Goal: Task Accomplishment & Management: Use online tool/utility

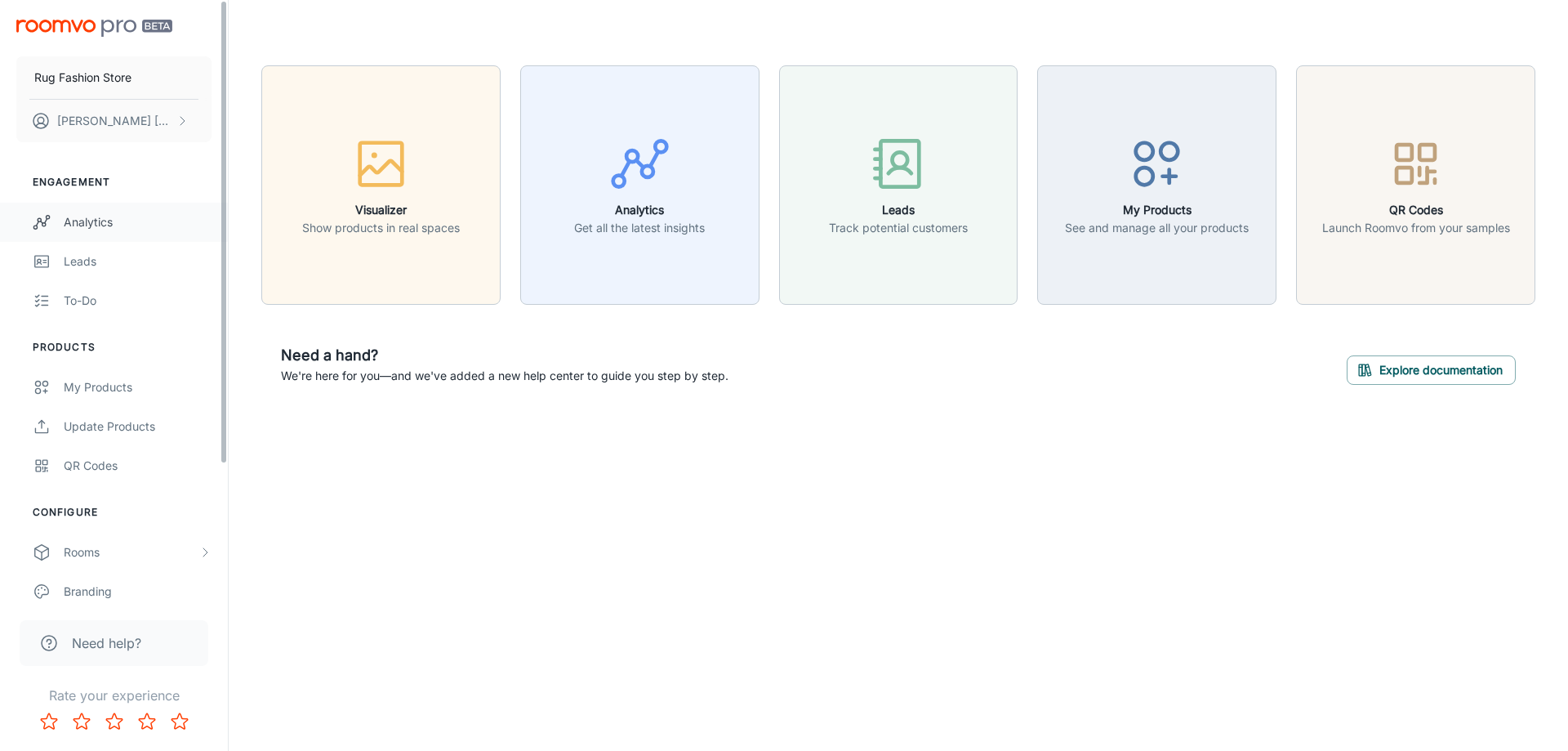
click at [84, 236] on link "Analytics" at bounding box center [114, 222] width 228 height 39
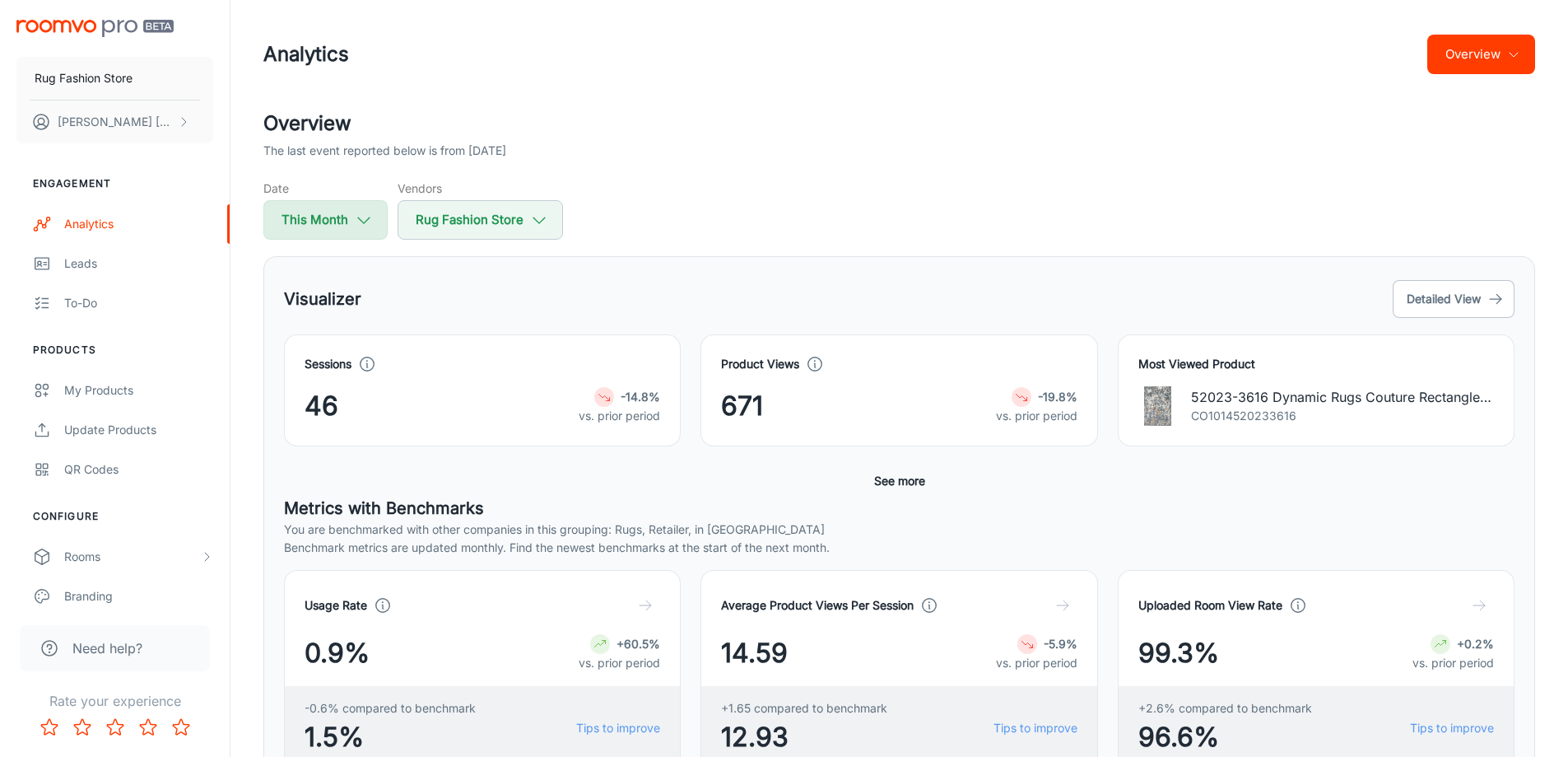
click at [325, 223] on button "This Month" at bounding box center [325, 220] width 124 height 40
select select "7"
select select "2025"
select select "7"
select select "2025"
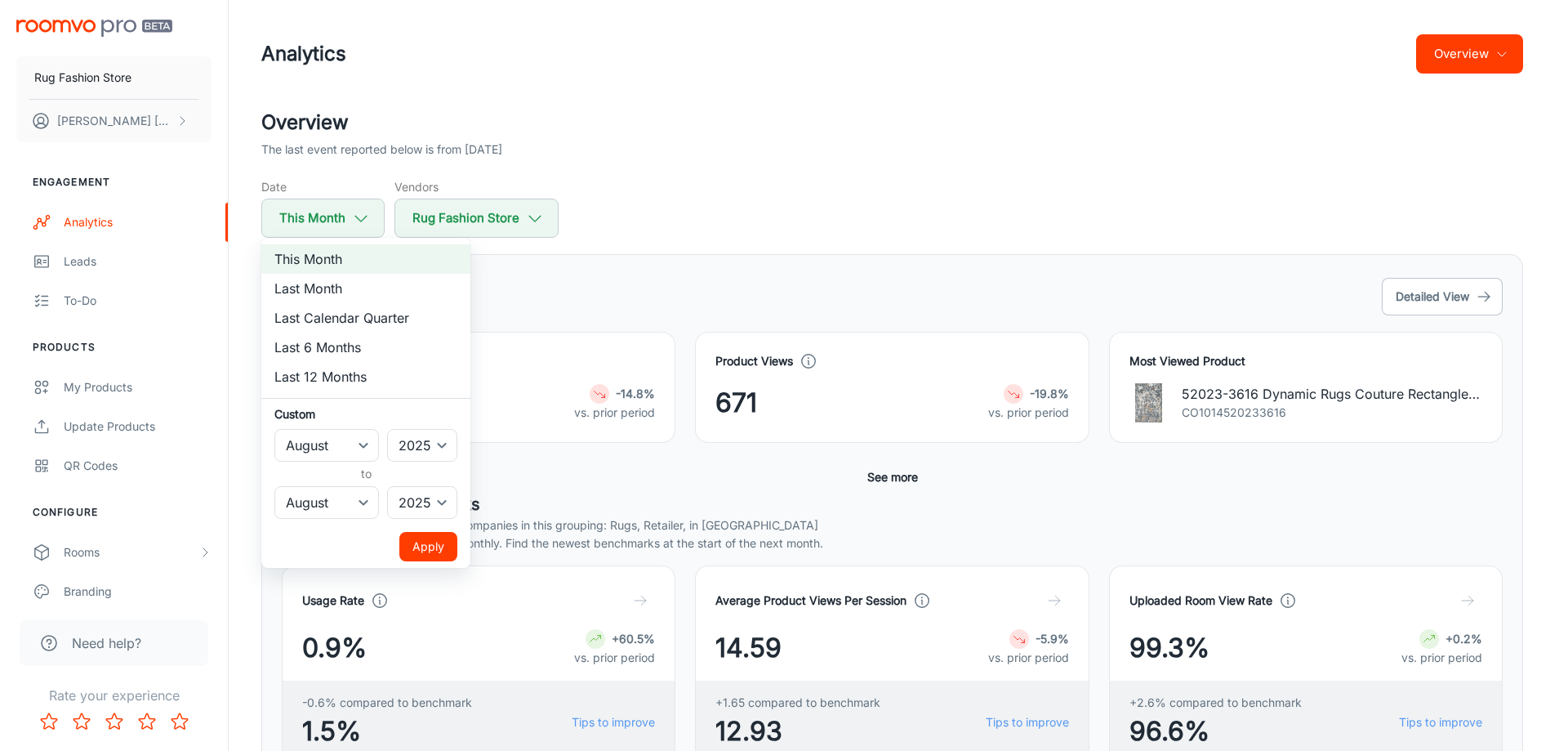
click at [290, 299] on li "Last Month" at bounding box center [365, 288] width 209 height 30
select select "6"
click at [422, 550] on button "Apply" at bounding box center [428, 547] width 58 height 30
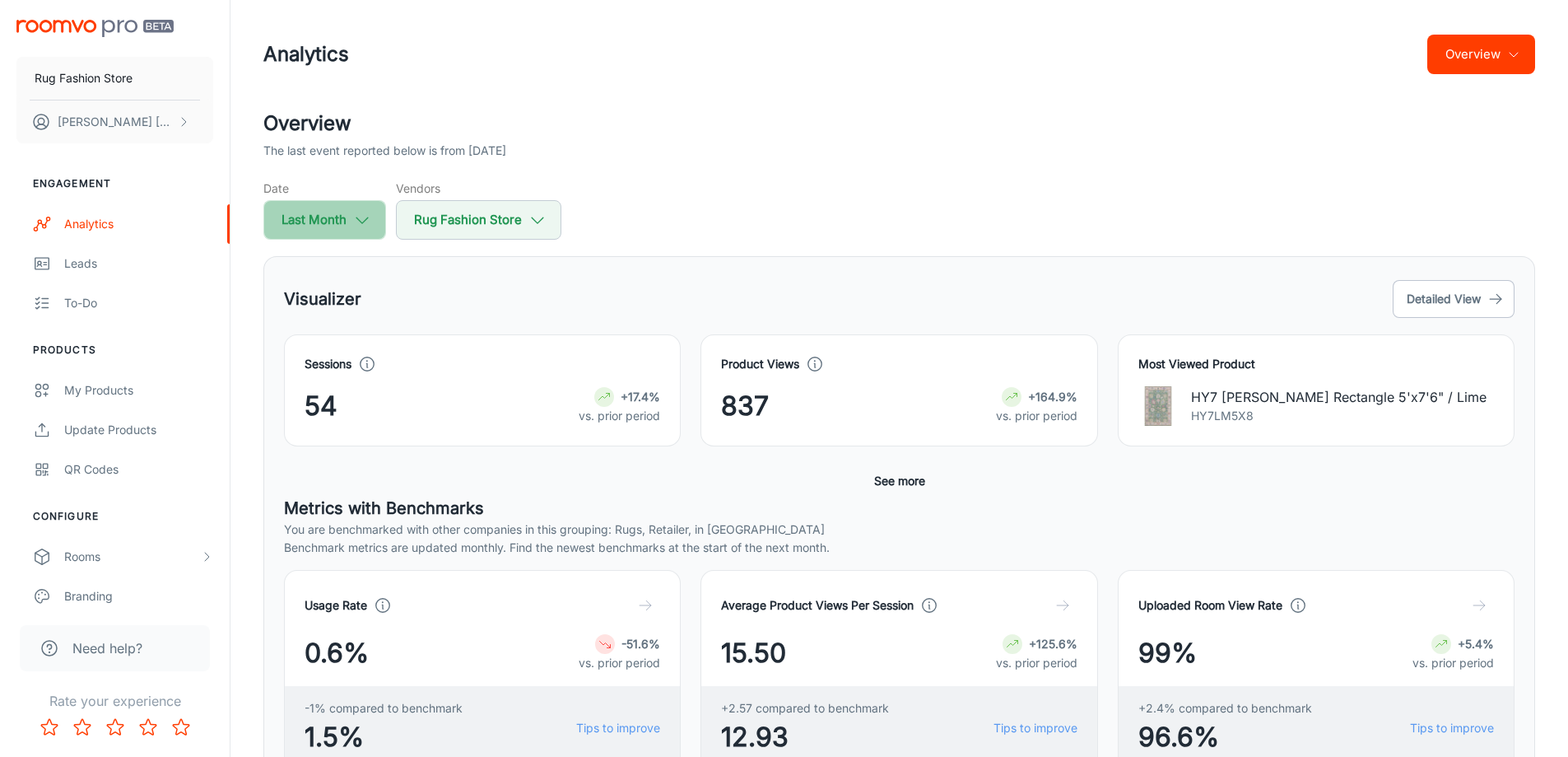
click at [361, 222] on icon "button" at bounding box center [362, 220] width 18 height 18
select select "6"
select select "2025"
select select "6"
select select "2025"
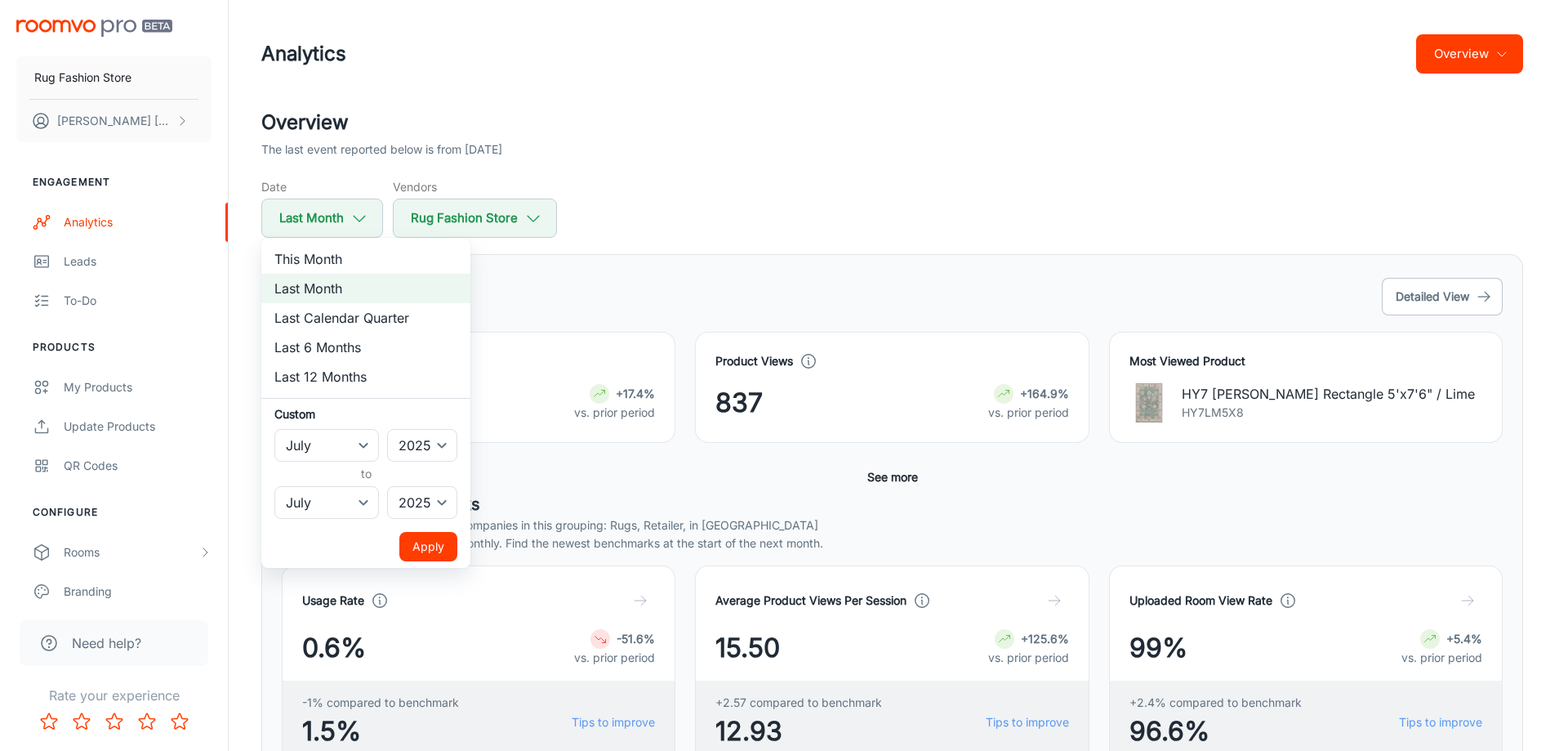
click at [327, 370] on li "Last 12 Months" at bounding box center [365, 377] width 209 height 30
select select "7"
select select "2024"
click at [424, 547] on button "Apply" at bounding box center [428, 547] width 58 height 30
